Goal: Book appointment/travel/reservation

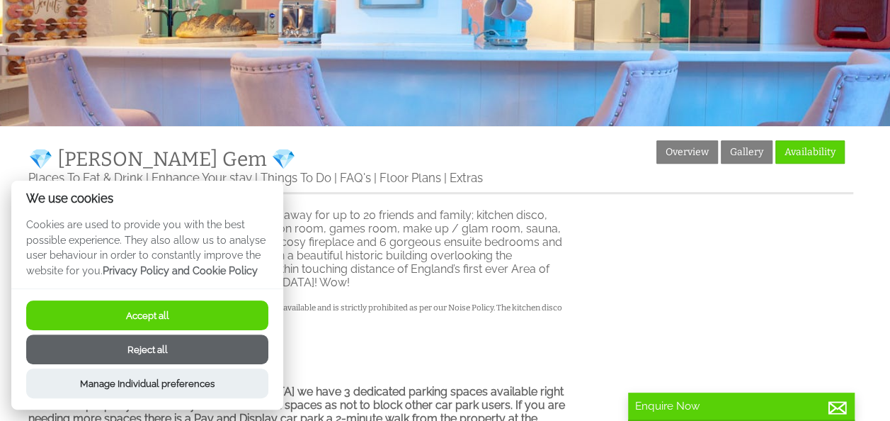
scroll to position [425, 0]
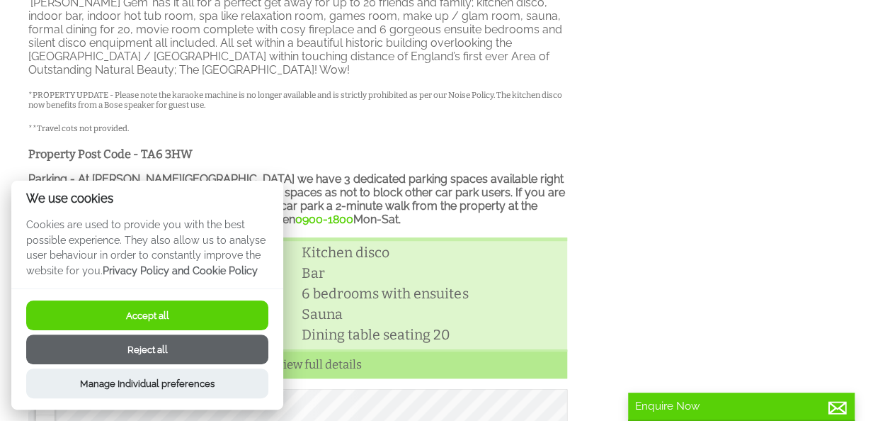
click at [239, 346] on button "Reject all" at bounding box center [147, 349] width 242 height 30
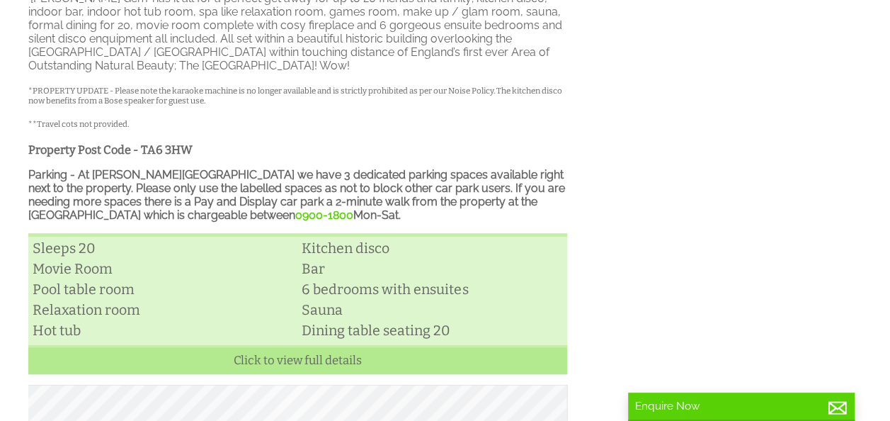
scroll to position [429, 0]
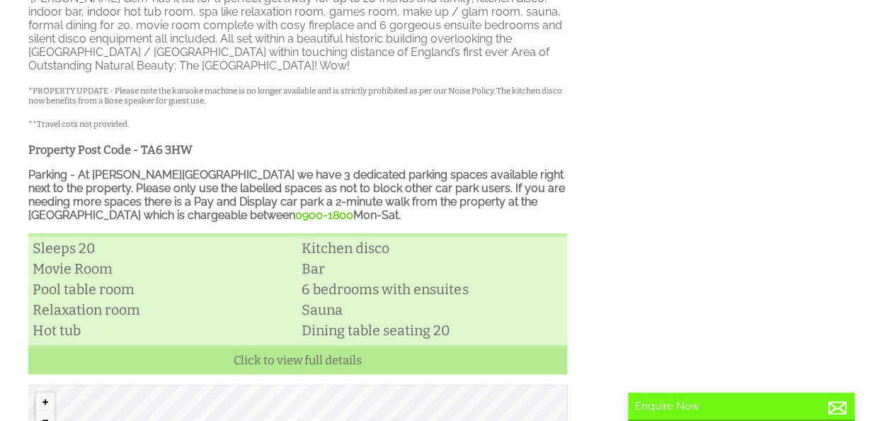
click at [733, 407] on p "Enquire Now" at bounding box center [741, 405] width 212 height 13
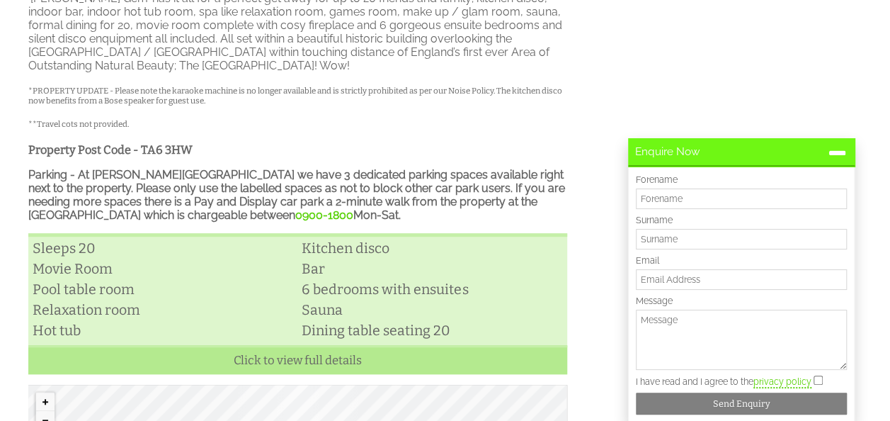
scroll to position [0, 0]
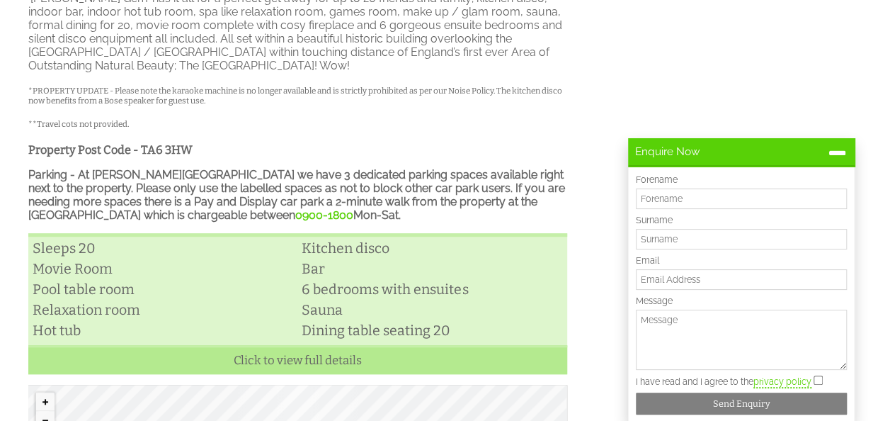
click at [585, 177] on div "Properties 💎 [PERSON_NAME] Gem 💎 Overview Gallery Availability Places To Eat & …" at bounding box center [437, 252] width 834 height 657
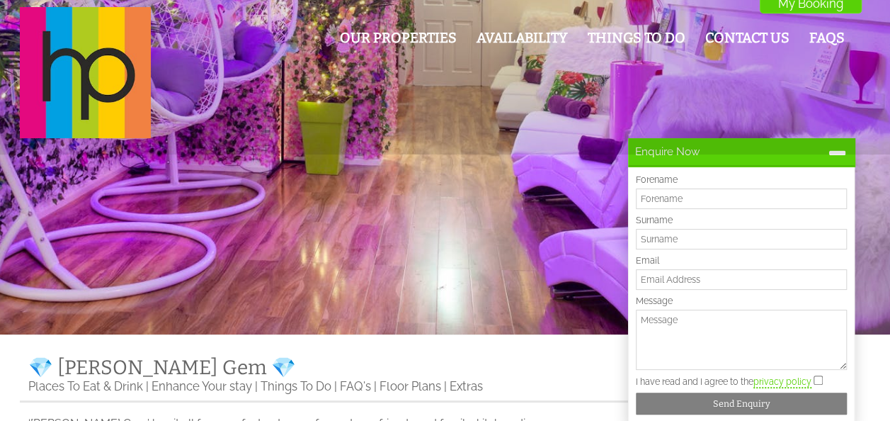
scroll to position [288, 0]
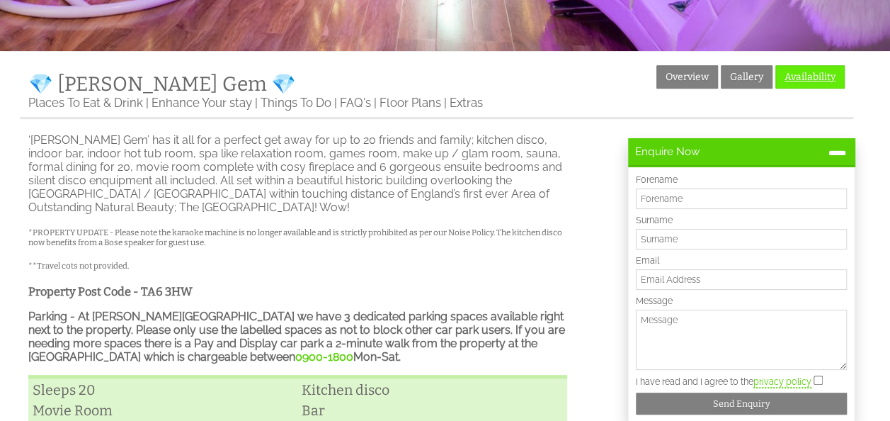
click at [804, 65] on link "Availability" at bounding box center [810, 76] width 69 height 23
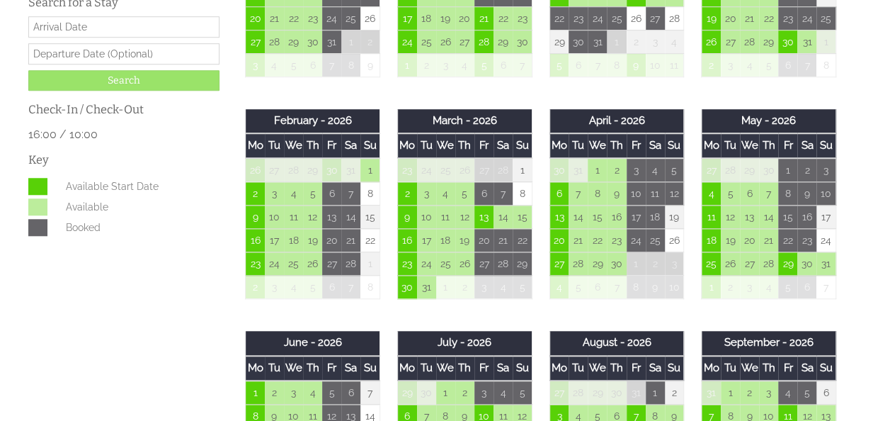
scroll to position [567, 0]
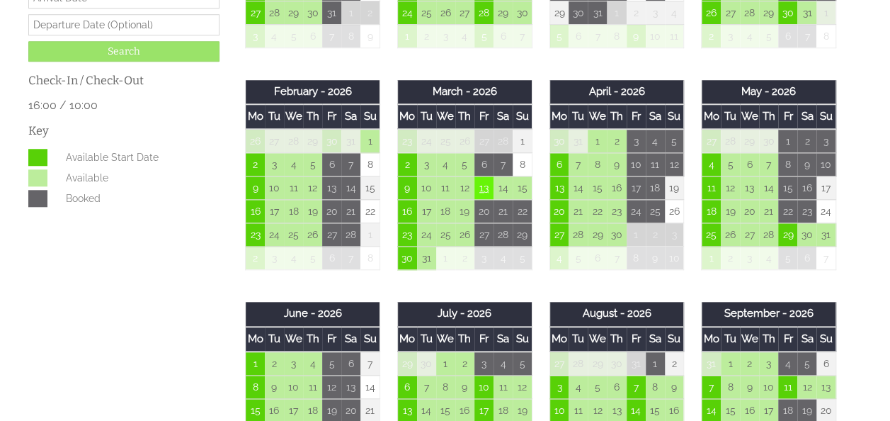
click at [482, 190] on td "13" at bounding box center [484, 187] width 19 height 23
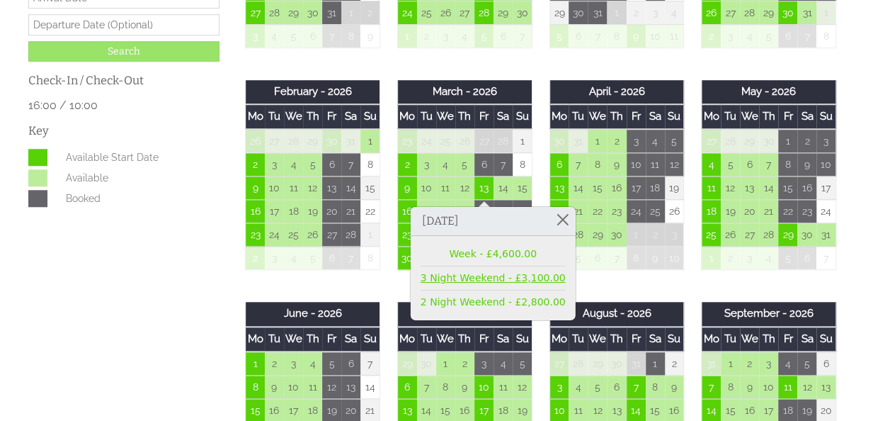
click at [504, 277] on link "3 Night Weekend - £3,100.00" at bounding box center [493, 278] width 145 height 15
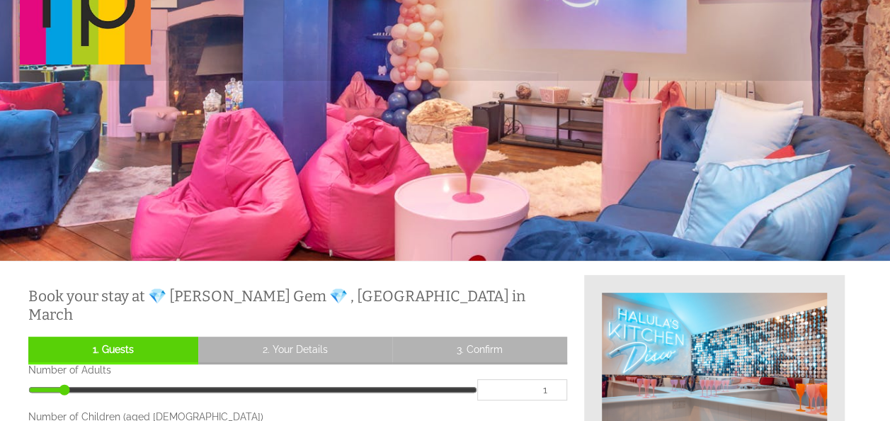
scroll to position [283, 0]
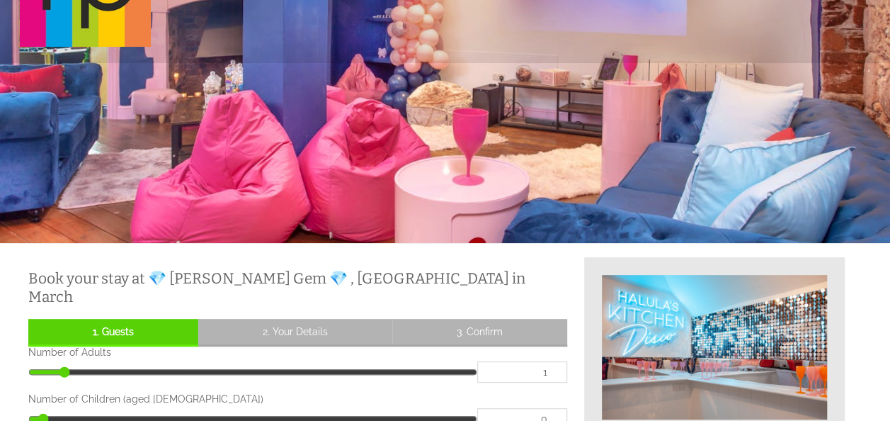
scroll to position [0, 0]
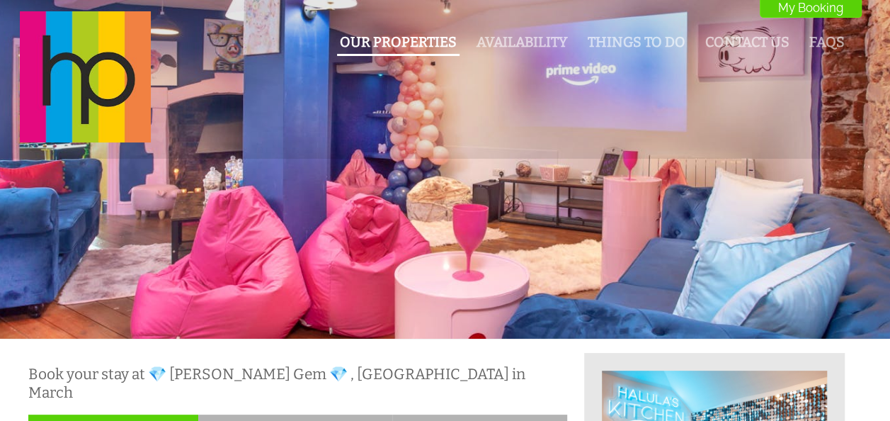
click at [394, 47] on link "Our Properties" at bounding box center [398, 42] width 117 height 16
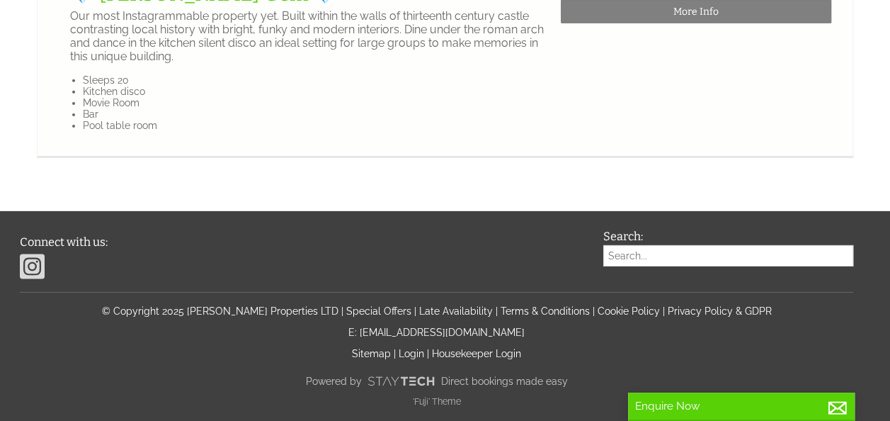
scroll to position [2550, 0]
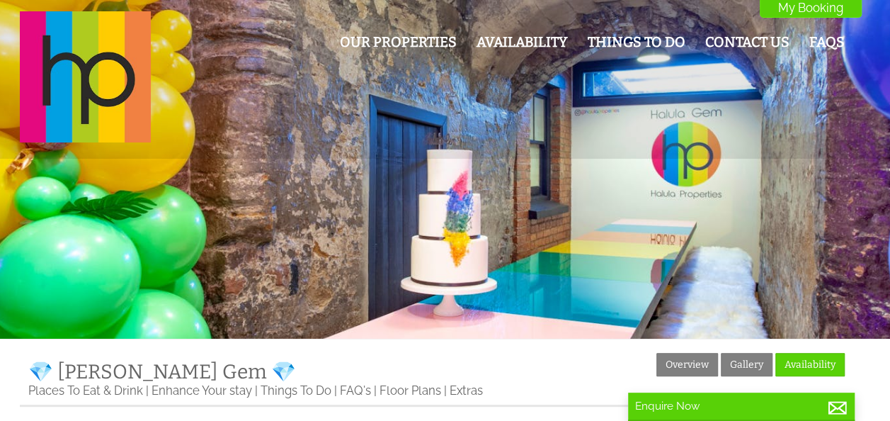
scroll to position [354, 0]
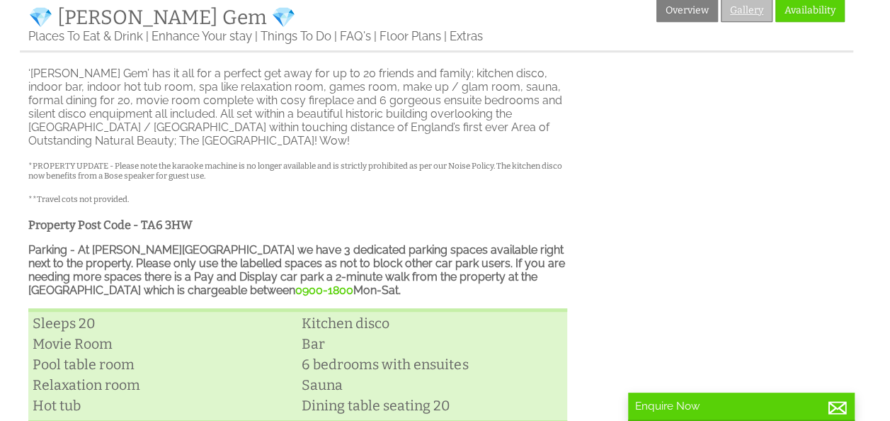
click at [732, 7] on link "Gallery" at bounding box center [747, 10] width 52 height 23
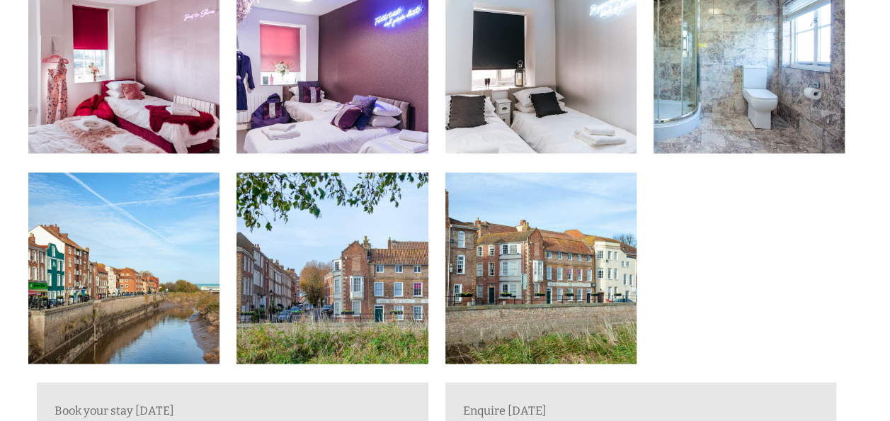
scroll to position [1275, 0]
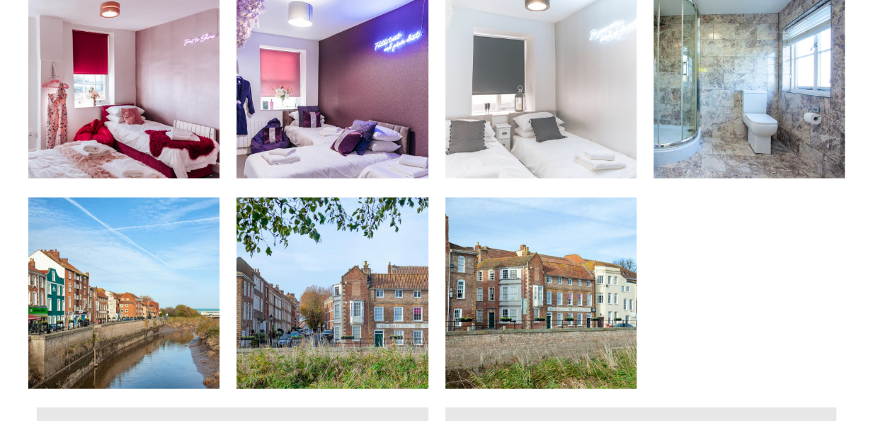
click at [500, 145] on img at bounding box center [541, 82] width 191 height 191
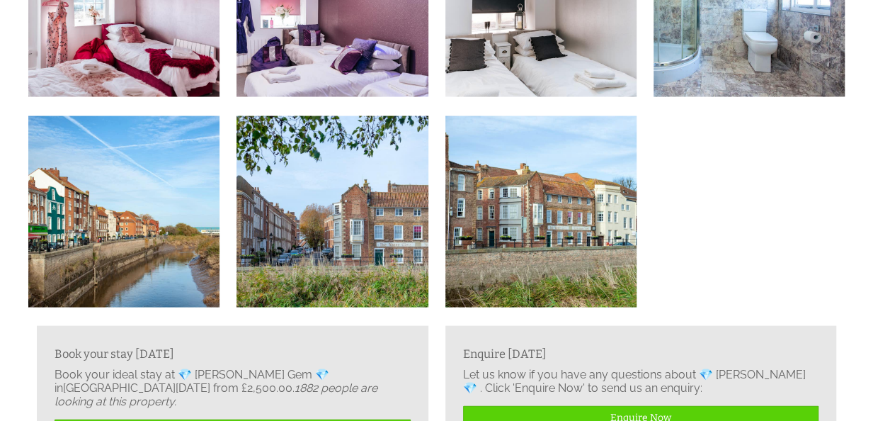
scroll to position [1346, 0]
